Goal: Information Seeking & Learning: Learn about a topic

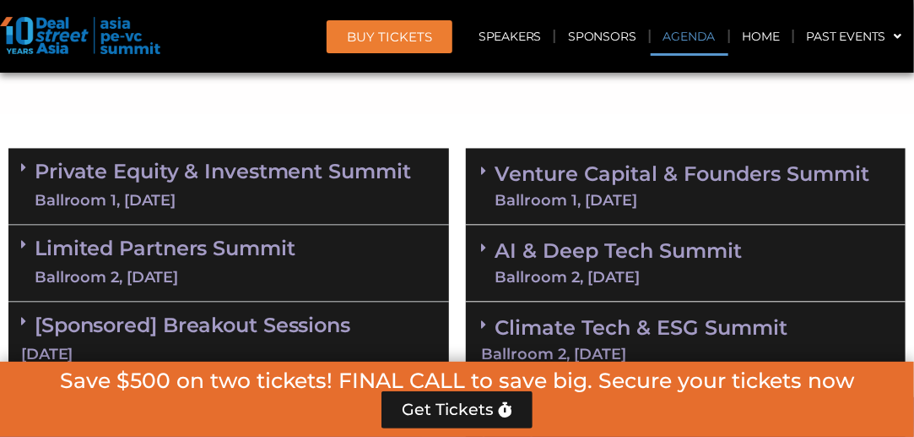
scroll to position [1098, 0]
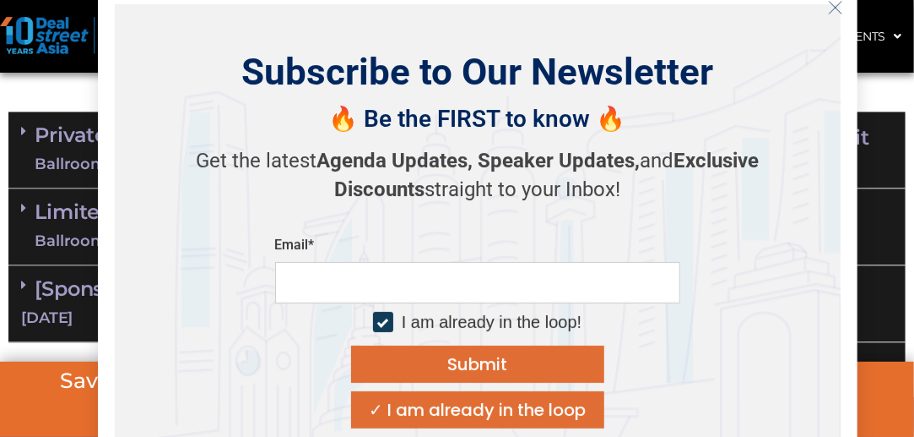
click at [842, 5] on icon "Close" at bounding box center [835, 7] width 15 height 15
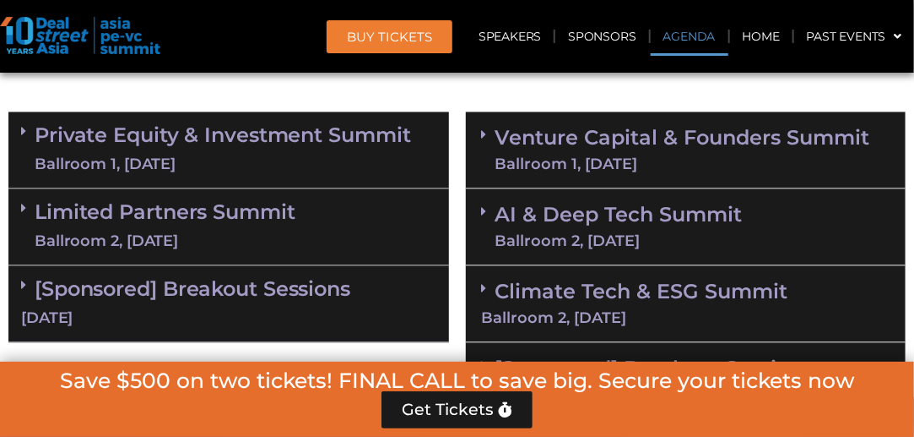
click at [159, 145] on link "Private Equity & Investment Summit Ballroom 1, [DATE]" at bounding box center [223, 149] width 377 height 51
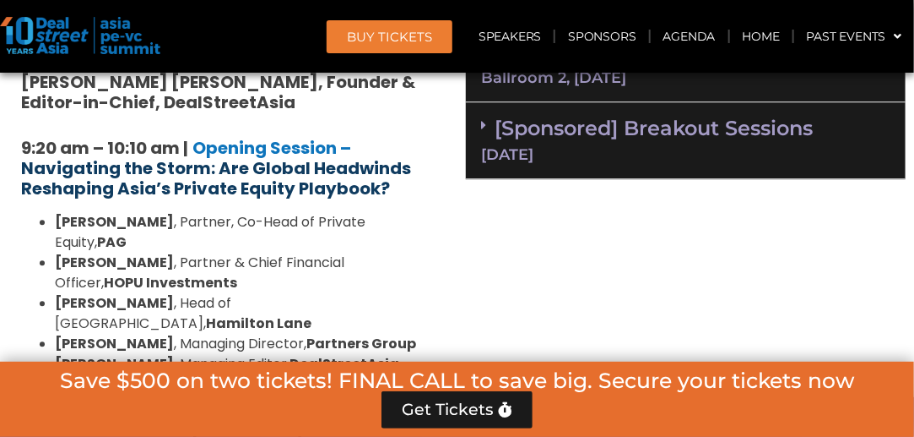
scroll to position [1351, 0]
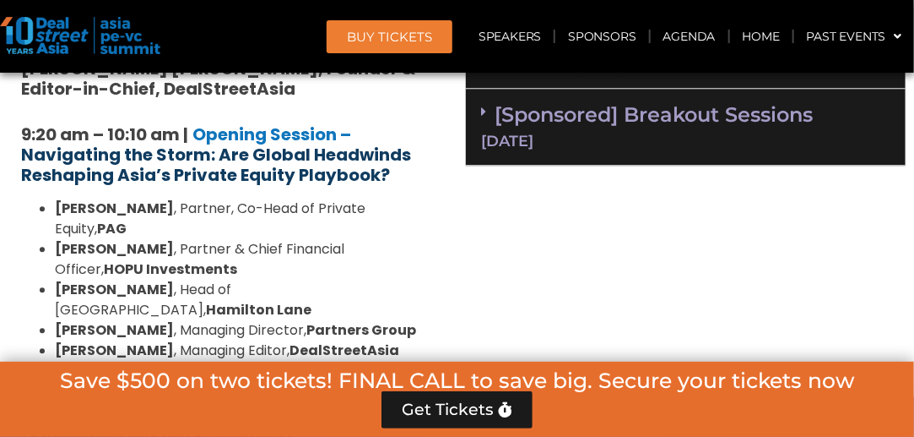
click at [231, 155] on strong "Navigating the Storm: Are Global Headwinds Reshaping Asia’s Private Equity Play…" at bounding box center [216, 165] width 390 height 44
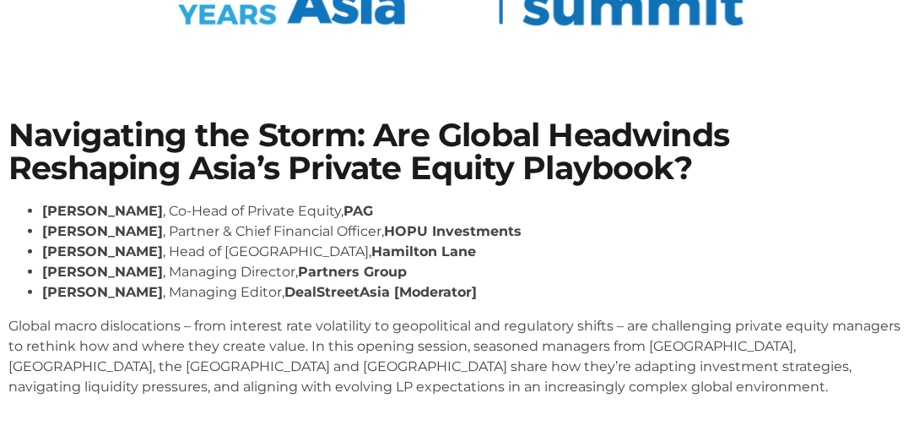
scroll to position [253, 0]
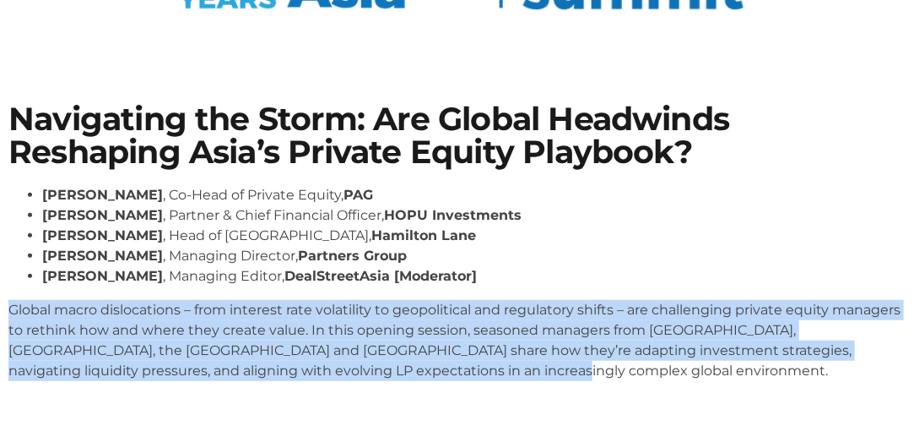
drag, startPoint x: 11, startPoint y: 307, endPoint x: 443, endPoint y: 376, distance: 437.7
click at [443, 376] on p "Global macro dislocations – from interest rate volatility to geopolitical and r…" at bounding box center [457, 340] width 898 height 81
copy p "Global macro dislocations – from interest rate volatility to geopolitical and r…"
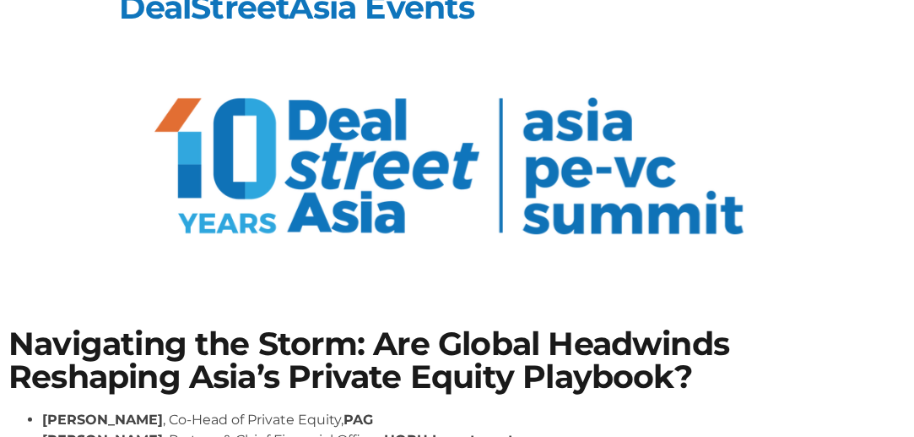
scroll to position [0, 0]
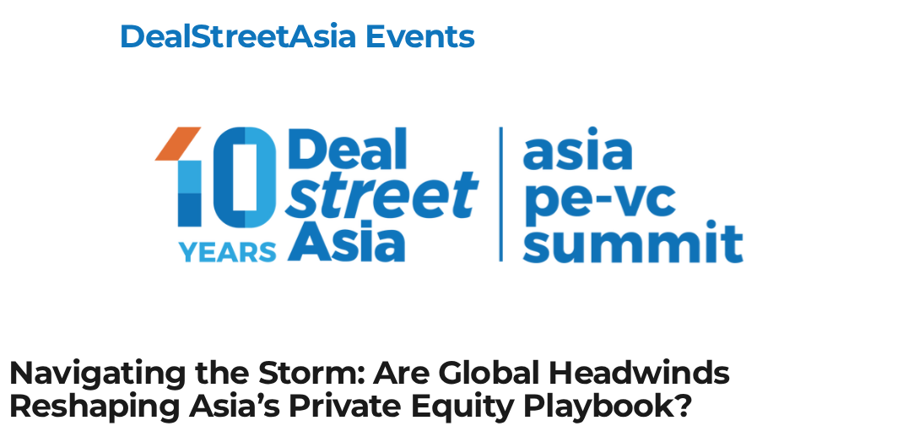
drag, startPoint x: 395, startPoint y: 1, endPoint x: 838, endPoint y: 37, distance: 444.8
